Goal: Find specific page/section

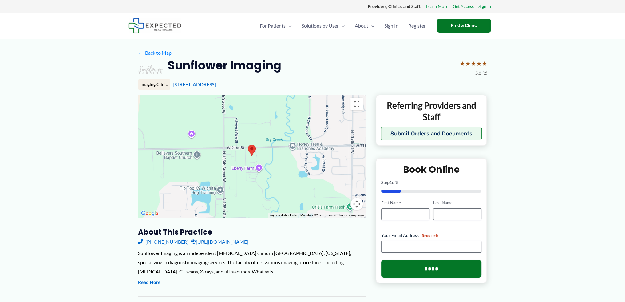
click at [248, 145] on area at bounding box center [248, 145] width 0 height 0
click at [247, 149] on div at bounding box center [252, 156] width 228 height 123
click at [248, 145] on area at bounding box center [248, 145] width 0 height 0
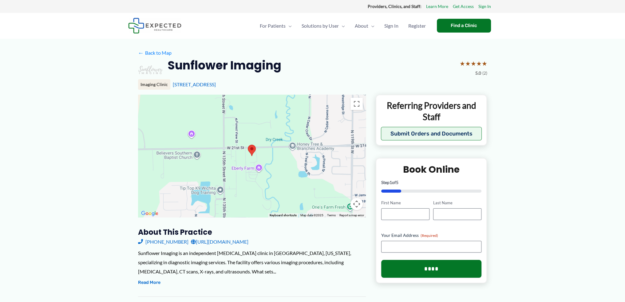
click at [248, 145] on area at bounding box center [248, 145] width 0 height 0
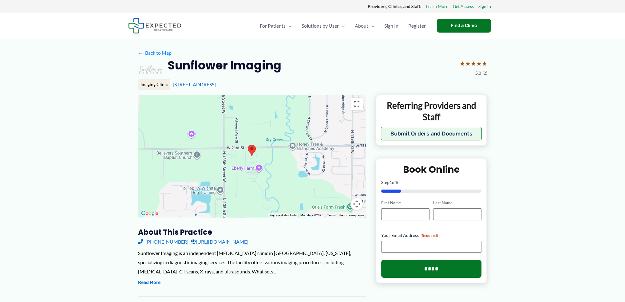
click at [248, 145] on area at bounding box center [248, 145] width 0 height 0
click at [180, 86] on link "[STREET_ADDRESS]" at bounding box center [194, 84] width 43 height 6
